Goal: Obtain resource: Download file/media

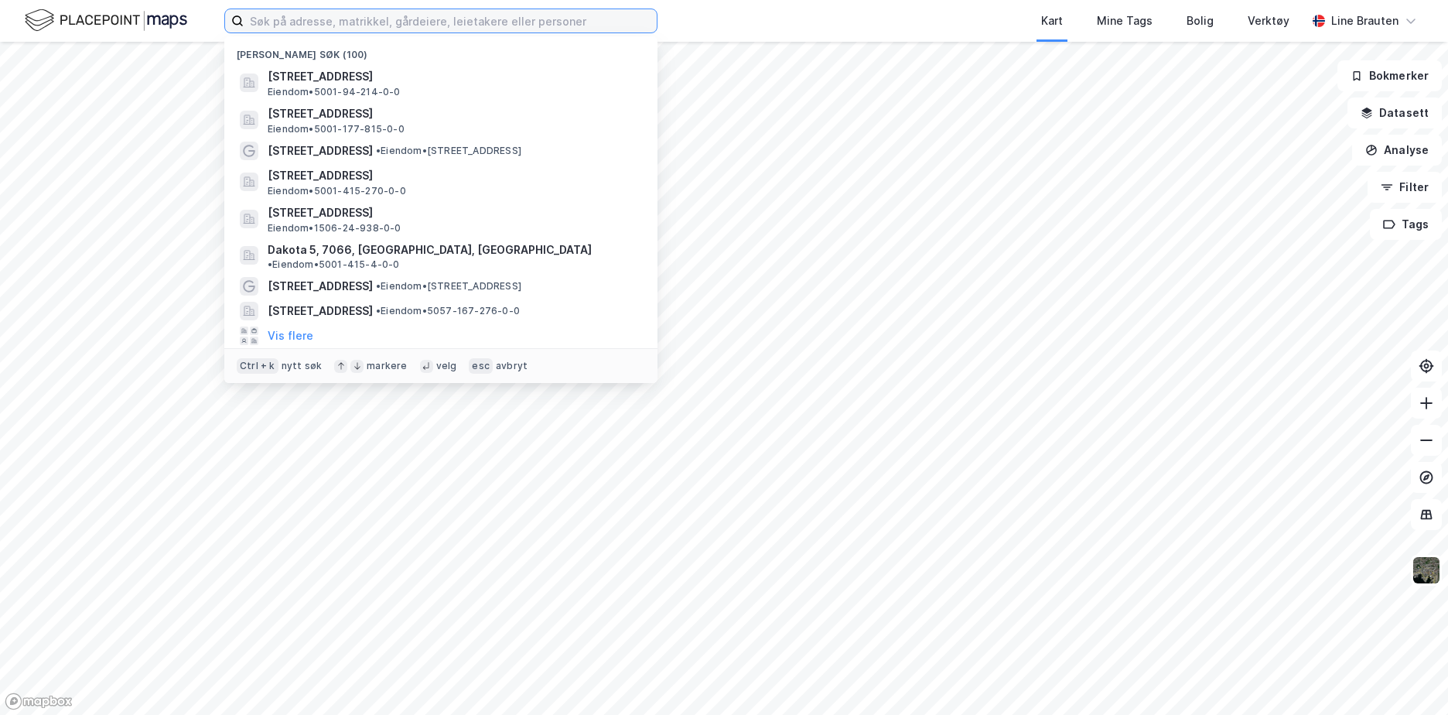
click at [366, 23] on input at bounding box center [450, 20] width 413 height 23
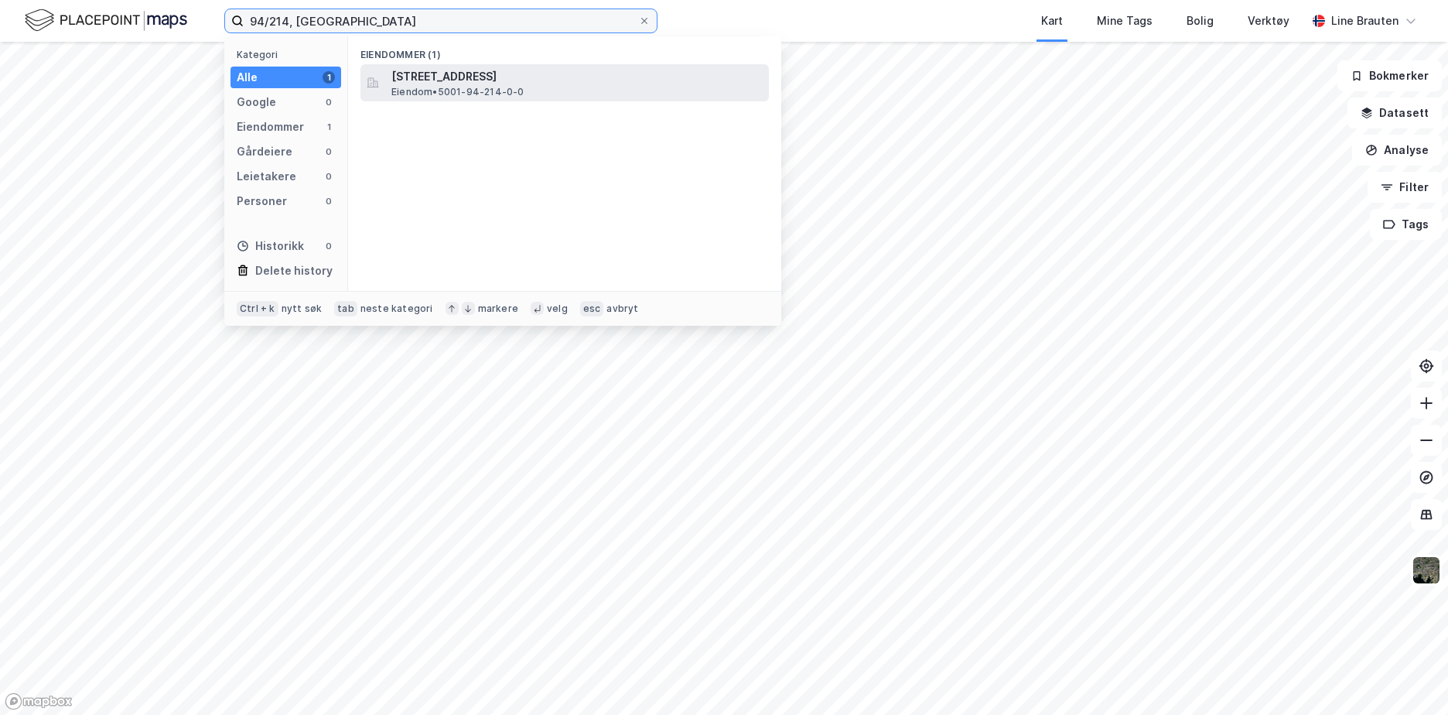
type input "94/214, [GEOGRAPHIC_DATA]"
click at [447, 70] on span "[STREET_ADDRESS]" at bounding box center [576, 76] width 371 height 19
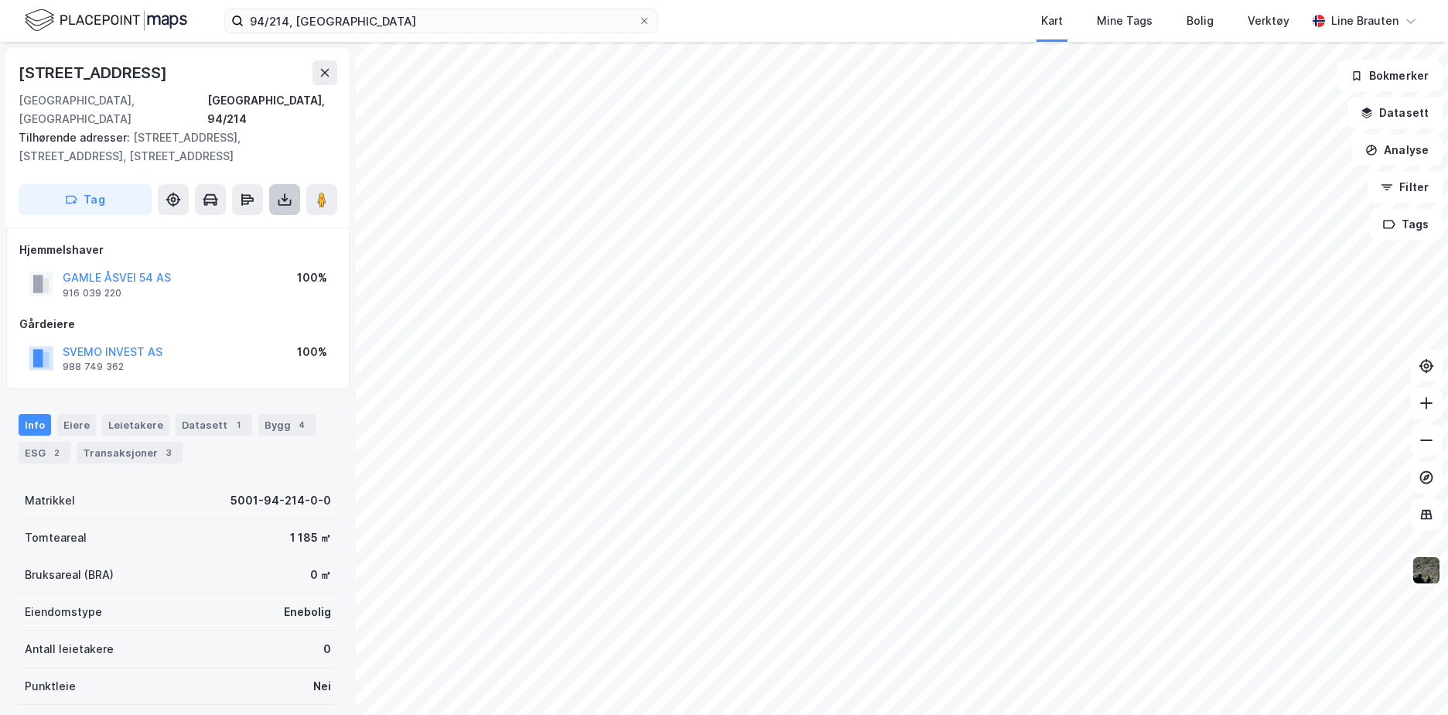
click at [285, 193] on icon at bounding box center [285, 197] width 2 height 9
click at [252, 224] on div "Last ned grunnbok" at bounding box center [208, 230] width 90 height 12
